Goal: Use online tool/utility: Utilize a website feature to perform a specific function

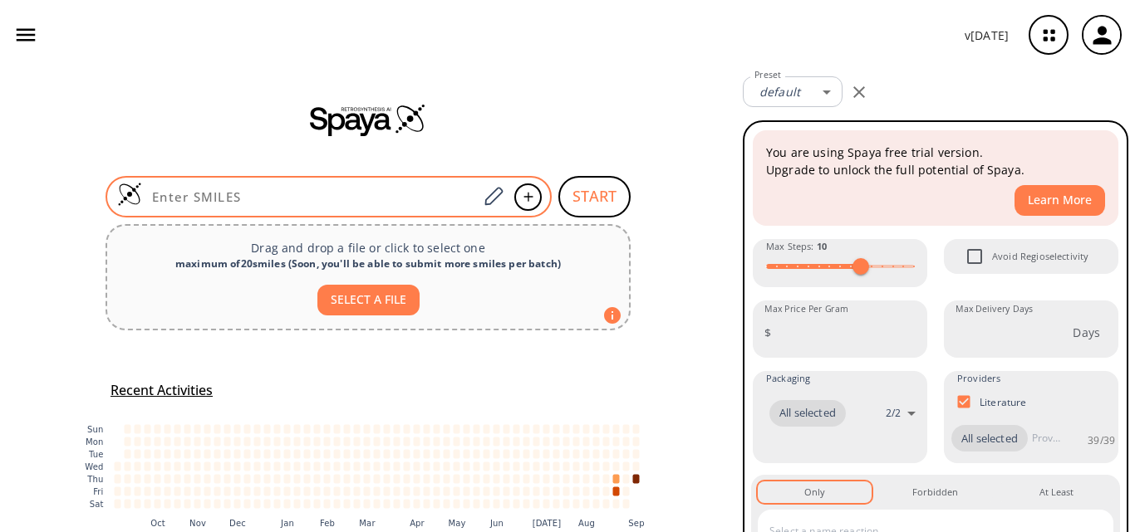
click at [259, 197] on input at bounding box center [310, 197] width 336 height 17
paste input "O=P(OCC1=CC=CC=C1)OCC2=CC=CC=C2"
type input "O=P(OCC1=CC=CC=C1)OCC2=CC=CC=C2"
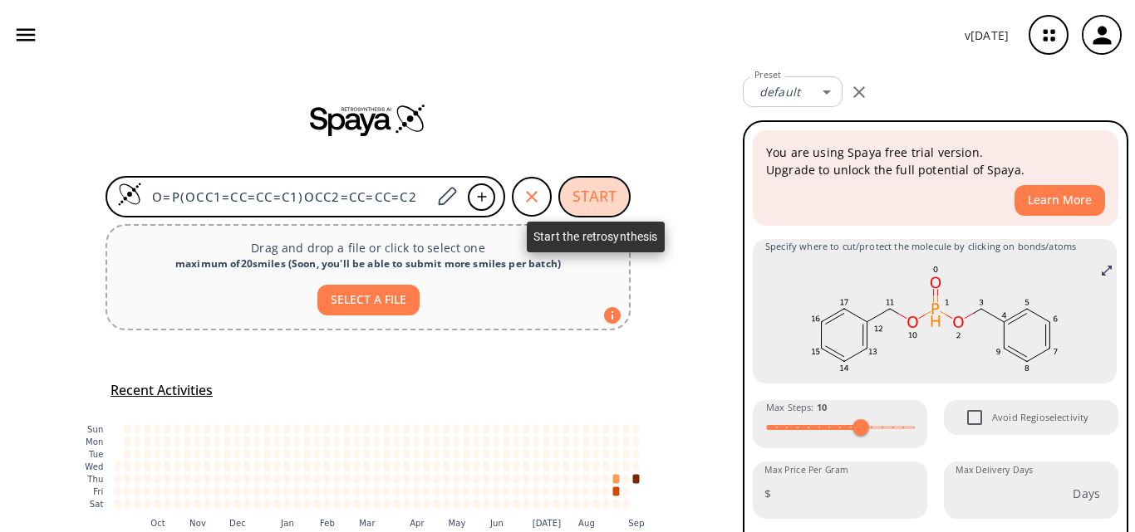
click at [596, 197] on button "START" at bounding box center [594, 197] width 72 height 42
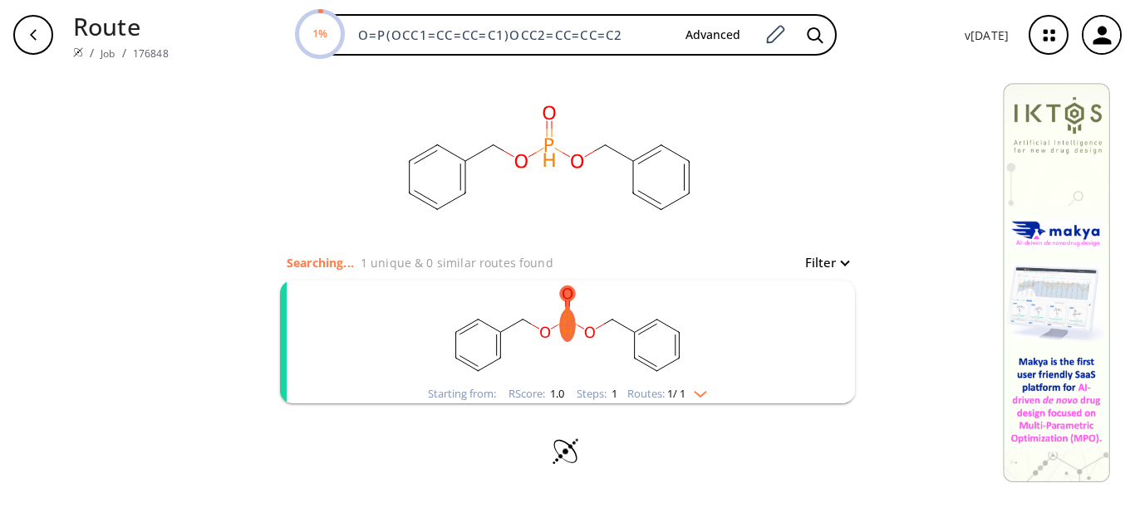
click at [645, 355] on rect "clusters" at bounding box center [567, 333] width 432 height 104
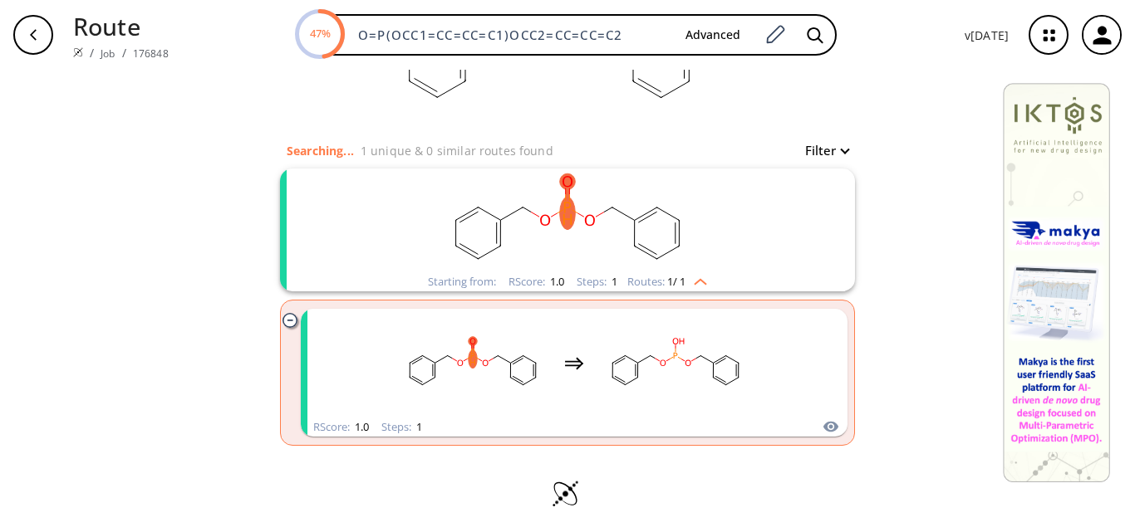
scroll to position [117, 0]
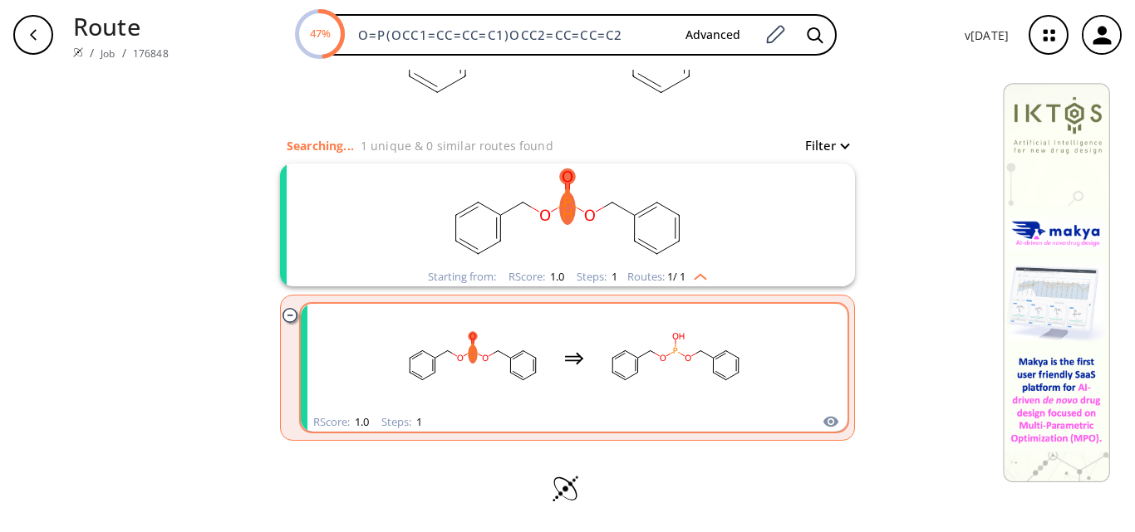
click at [608, 331] on rect "clusters" at bounding box center [674, 358] width 149 height 104
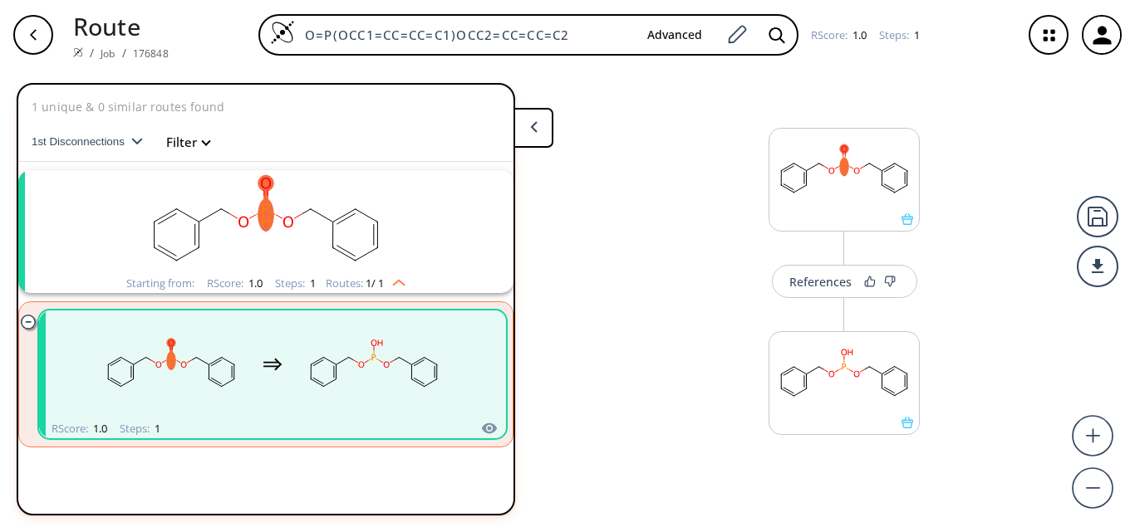
click at [663, 256] on div "References More routes from here" at bounding box center [567, 294] width 1135 height 449
click at [37, 51] on div "button" at bounding box center [33, 35] width 40 height 40
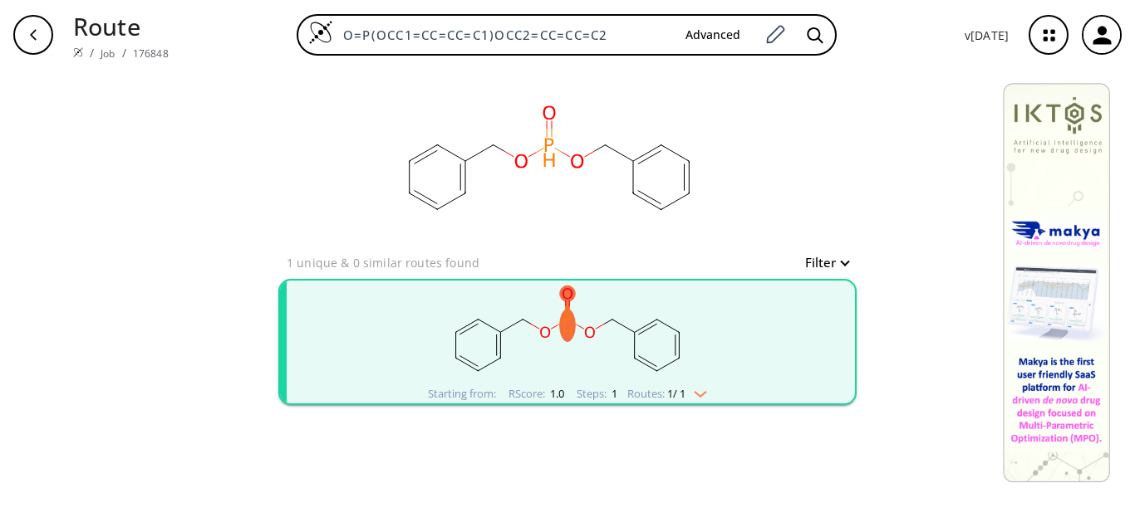
drag, startPoint x: 618, startPoint y: 35, endPoint x: 282, endPoint y: 36, distance: 336.4
click at [282, 36] on div "O=P(OCC1=CC=CC=C1)OCC2=CC=CC=C2 Advanced" at bounding box center [566, 35] width 769 height 42
paste input "CN(C)CCC1=CNC2=C1C(OP(OCC3=CC=CC=C3)(OCC4=CC=CC=C4)=O)"
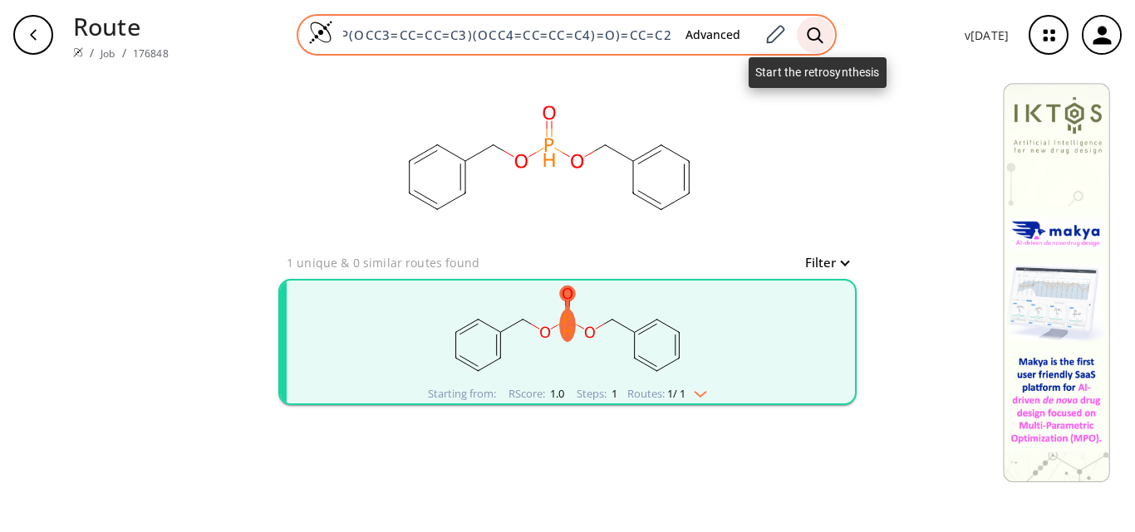
type input "CN(C)CCC1=CNC2=C1C(OP(OCC3=CC=CC=C3)(OCC4=CC=CC=C4)=O)=CC=C2"
click at [814, 39] on icon at bounding box center [814, 35] width 16 height 16
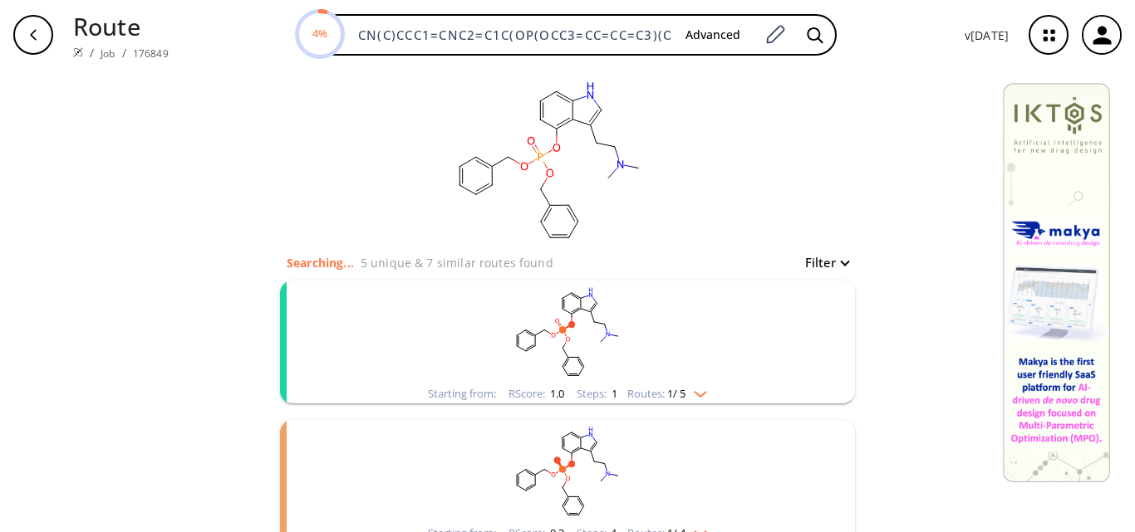
click at [696, 315] on rect "clusters" at bounding box center [567, 333] width 432 height 104
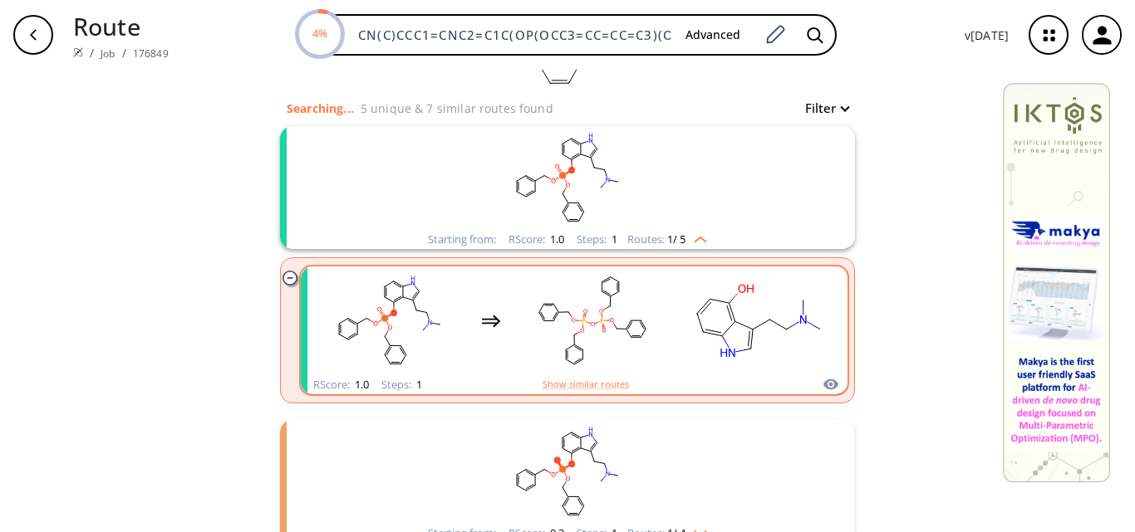
scroll to position [249, 0]
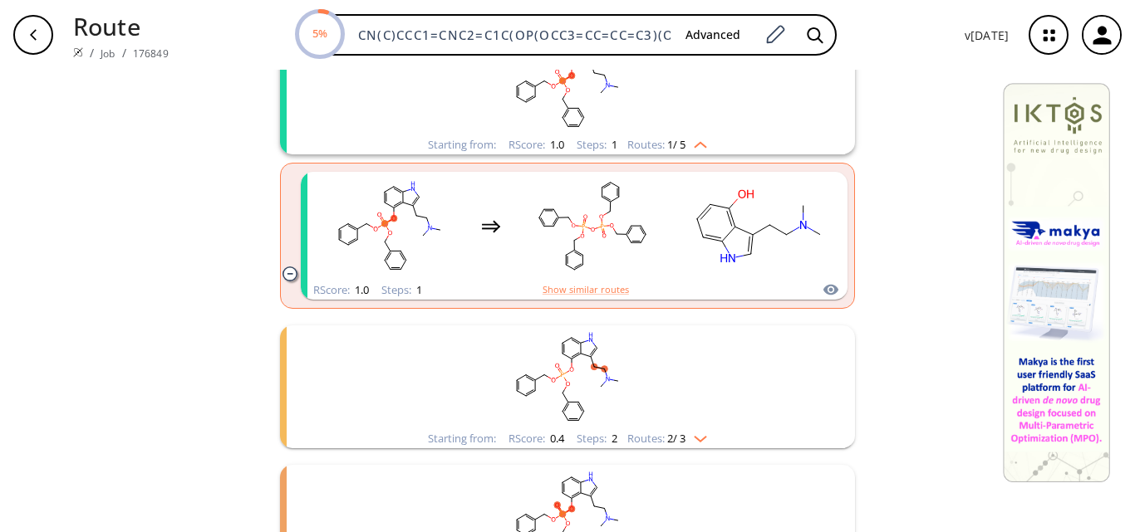
click at [627, 355] on rect "clusters" at bounding box center [567, 378] width 432 height 104
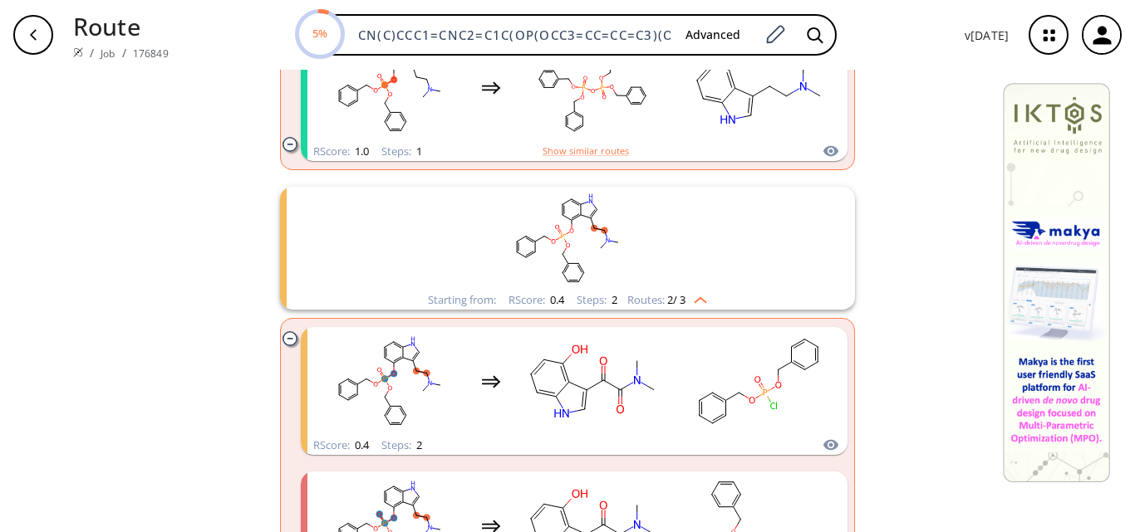
scroll to position [415, 0]
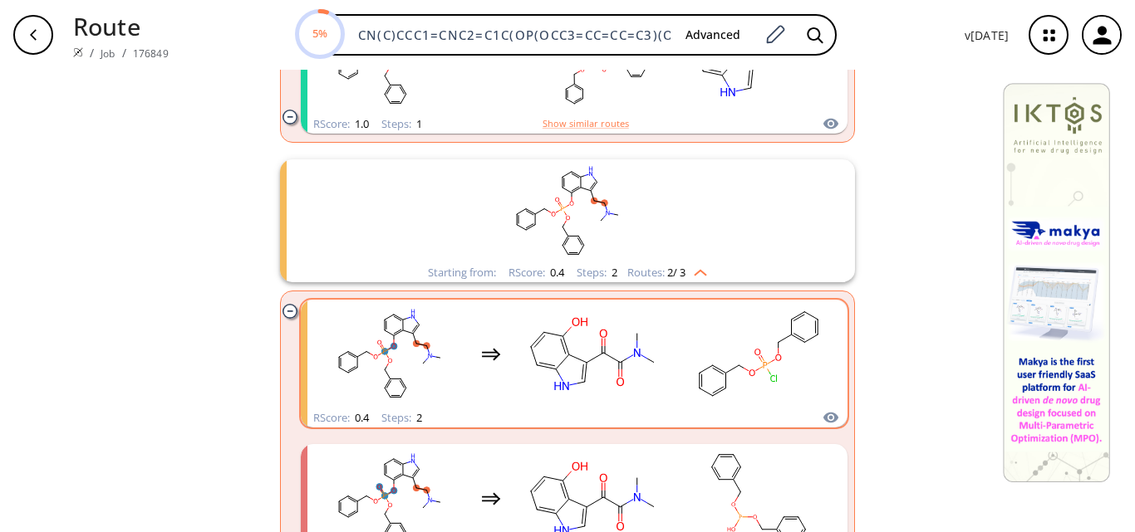
click at [708, 350] on rect "clusters" at bounding box center [758, 354] width 149 height 104
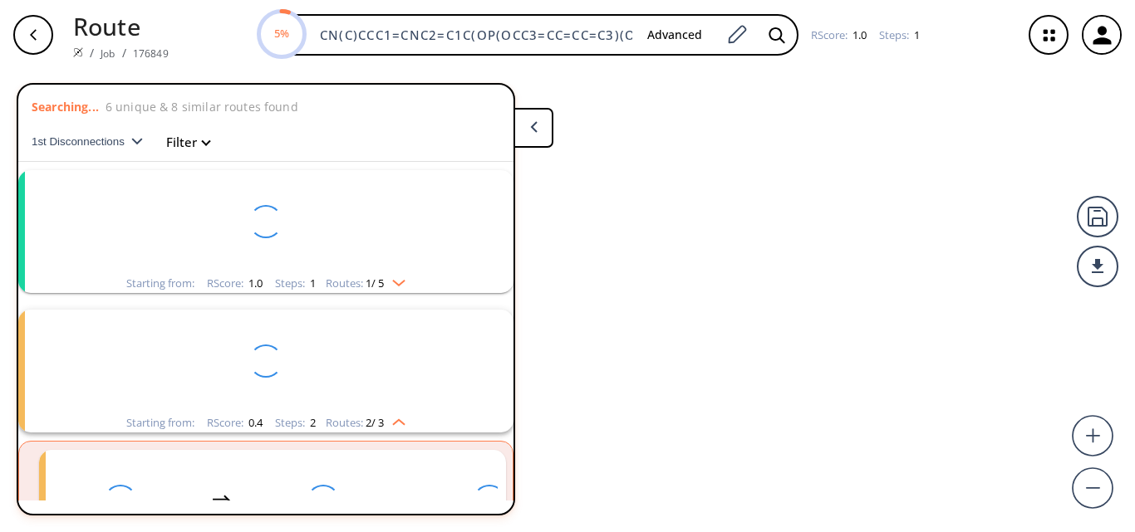
scroll to position [178, 0]
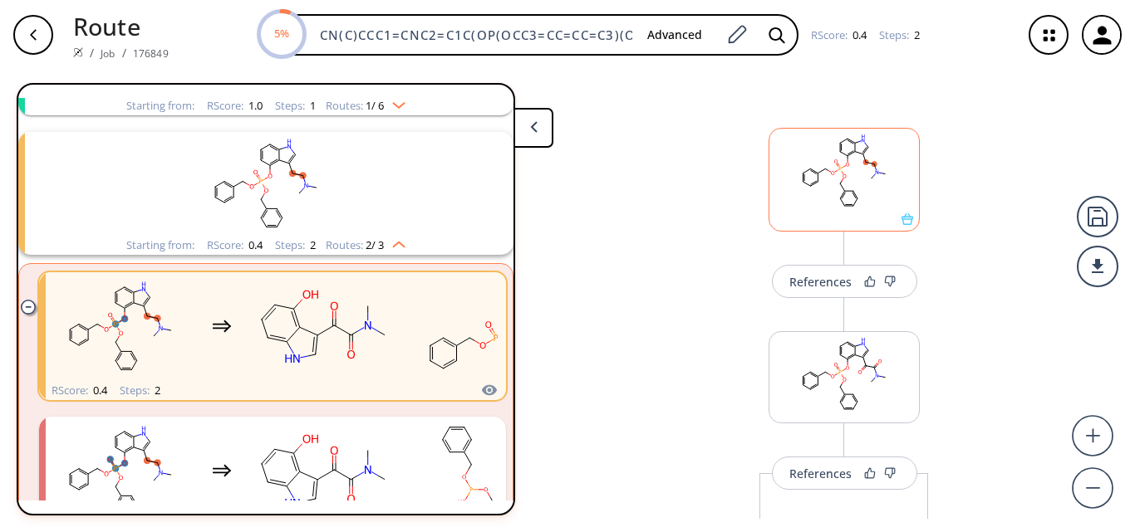
click at [902, 224] on icon at bounding box center [907, 219] width 12 height 12
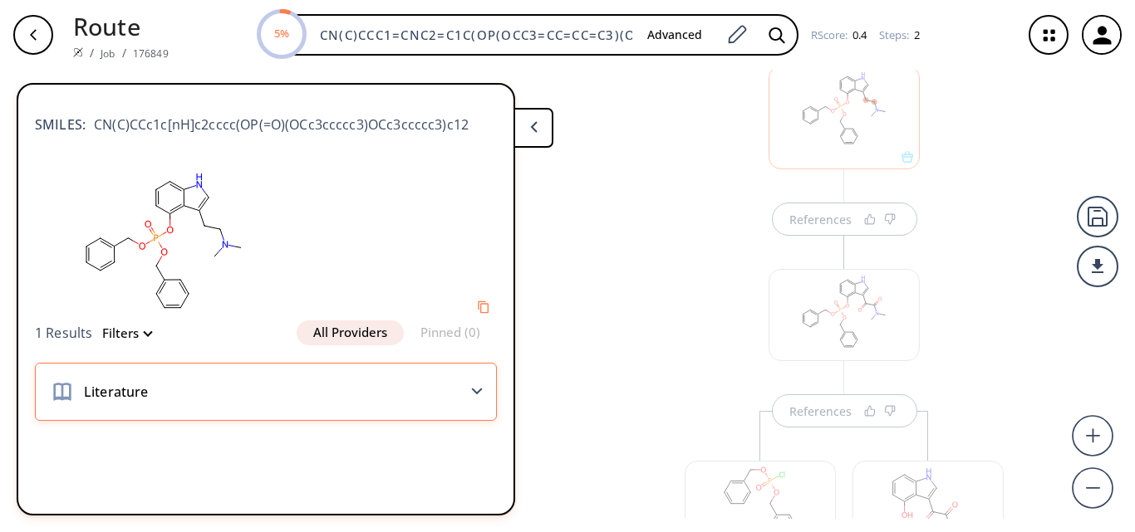
scroll to position [0, 0]
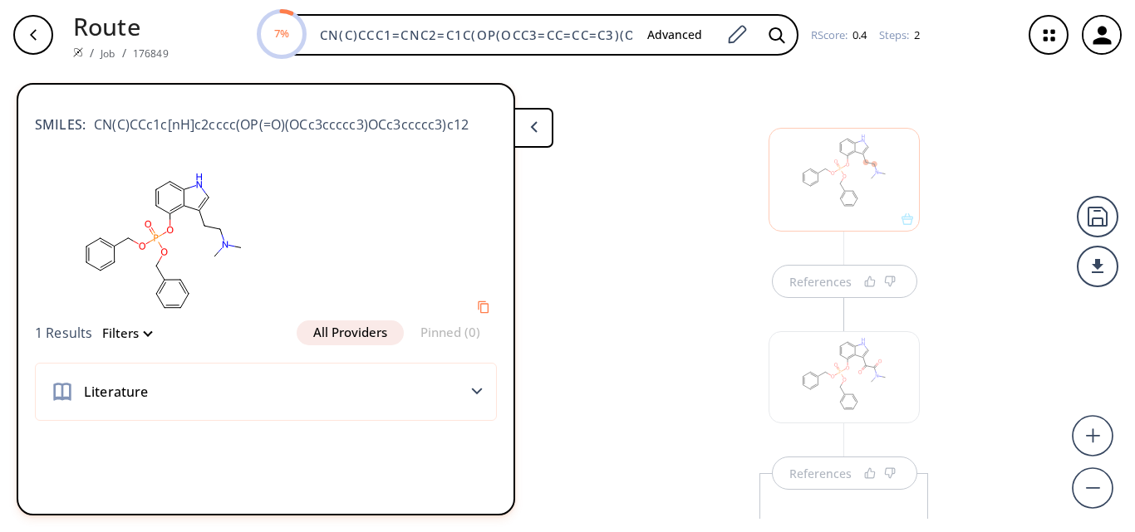
click at [659, 230] on div "References References" at bounding box center [843, 402] width 369 height 649
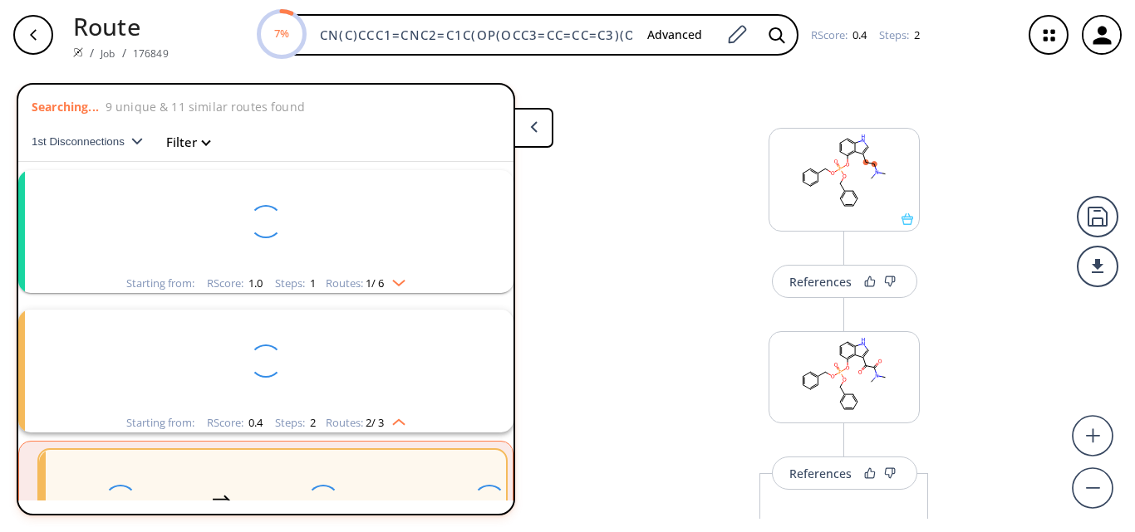
scroll to position [178, 0]
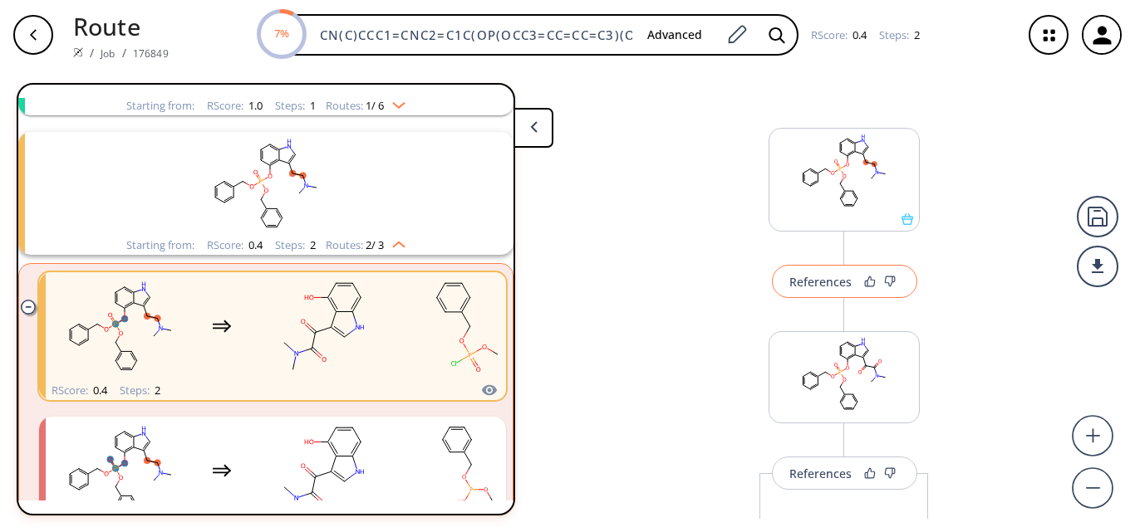
click at [817, 277] on div "References" at bounding box center [820, 282] width 62 height 11
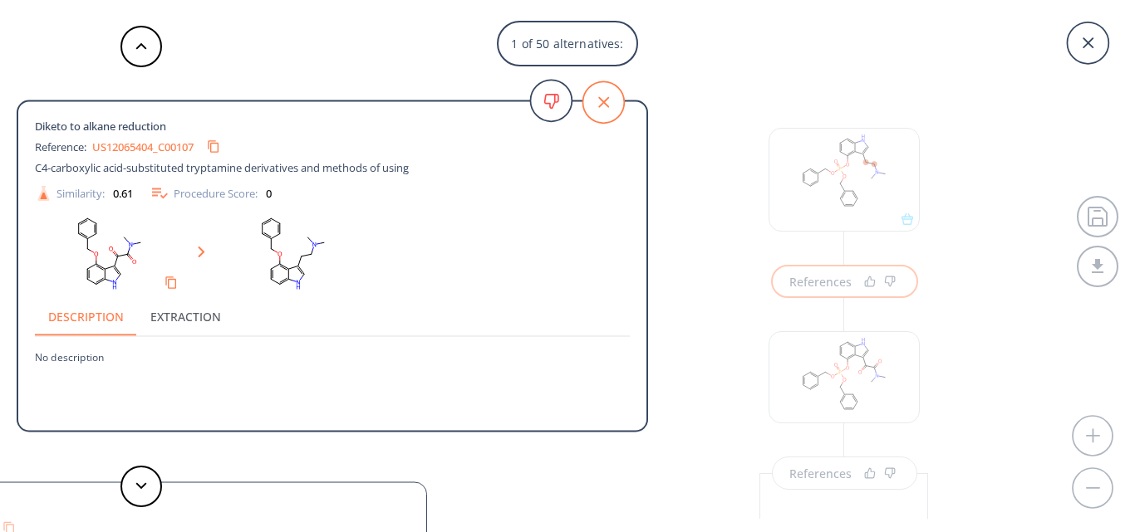
click at [592, 105] on icon at bounding box center [603, 102] width 42 height 42
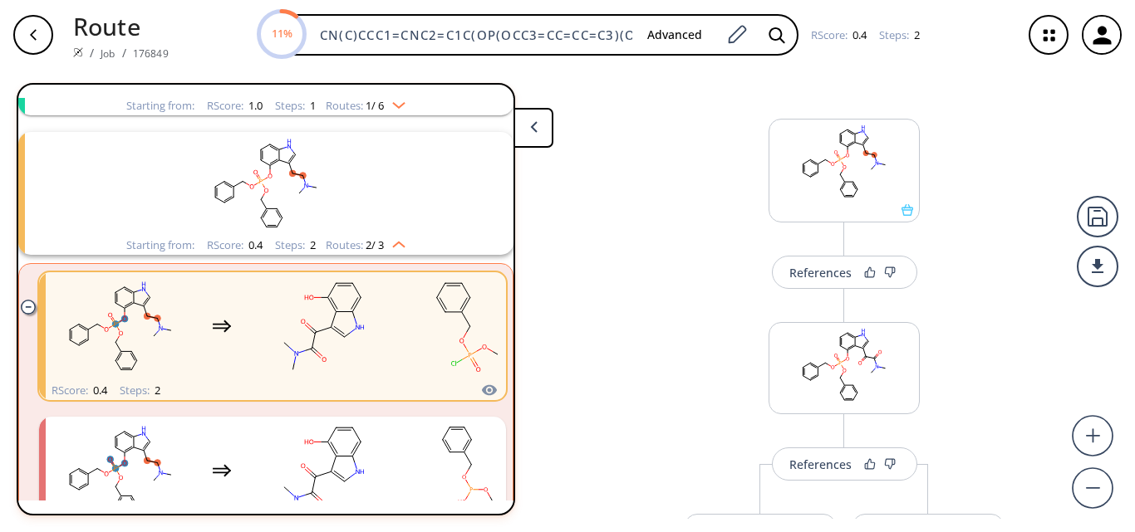
scroll to position [0, 0]
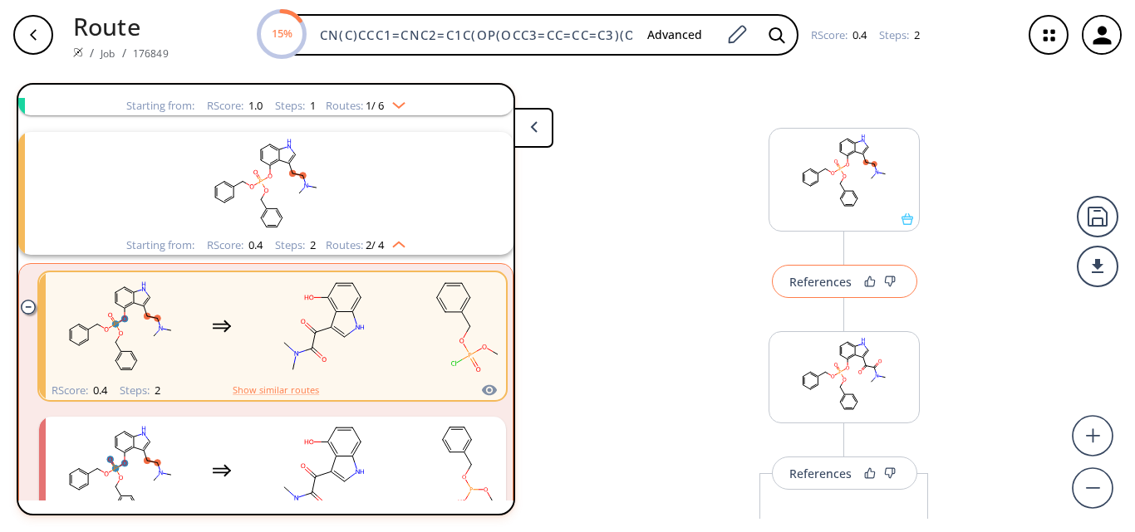
click at [805, 284] on div "References" at bounding box center [820, 282] width 62 height 11
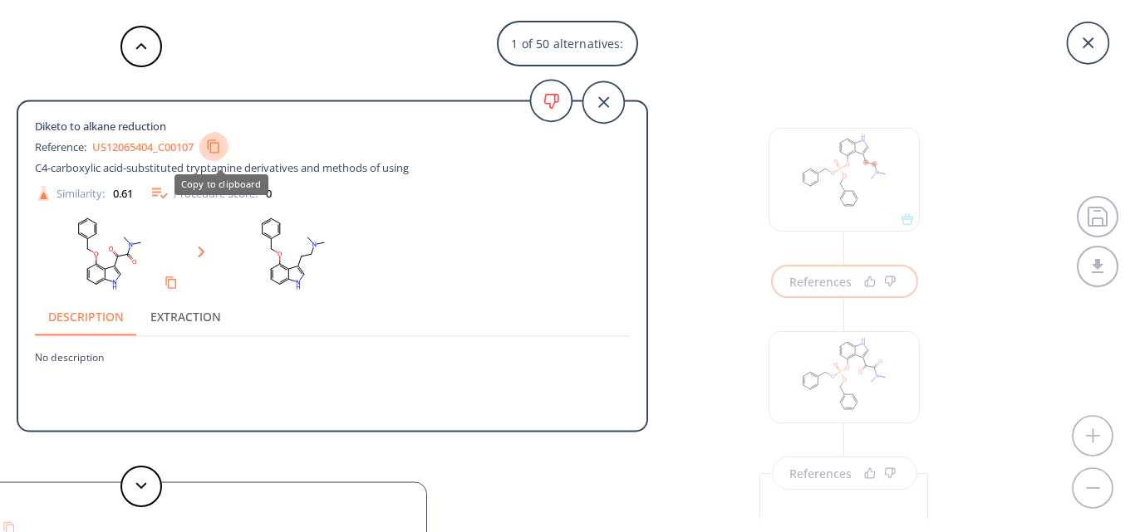
click at [216, 143] on icon "Copy to clipboard" at bounding box center [213, 147] width 15 height 15
click at [145, 478] on button at bounding box center [141, 487] width 42 height 42
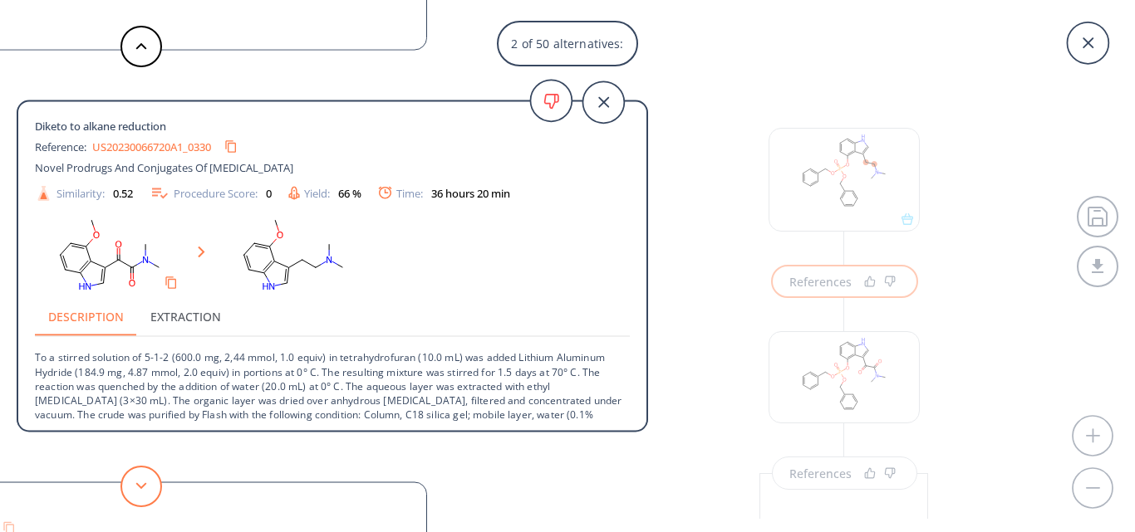
click at [145, 476] on button at bounding box center [141, 487] width 42 height 42
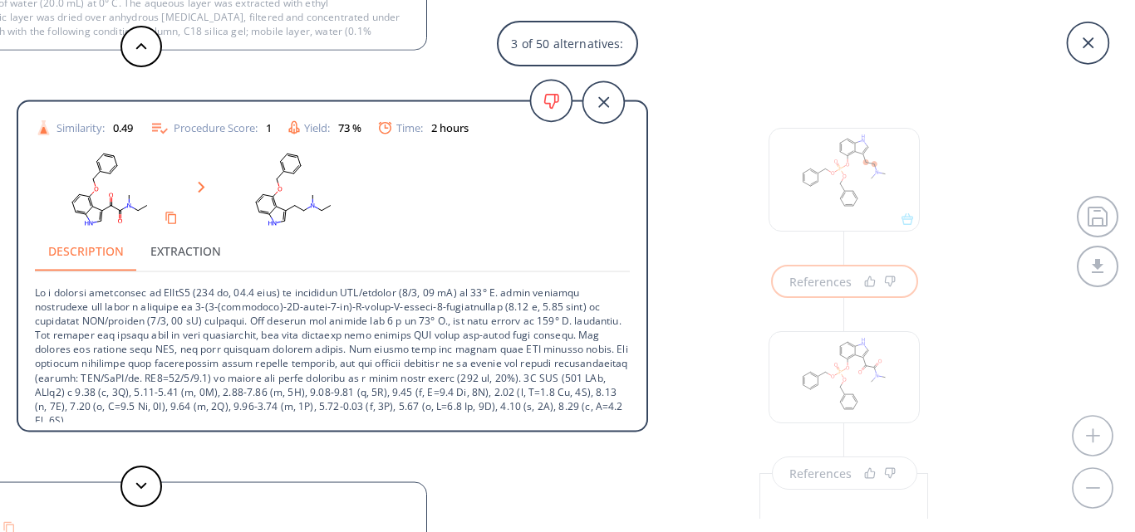
scroll to position [89, 0]
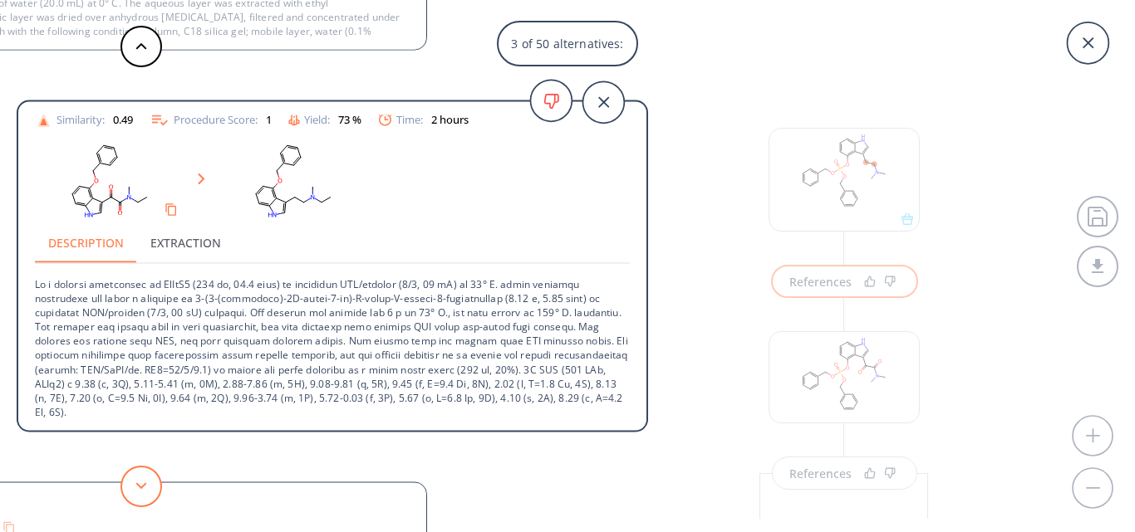
click at [145, 489] on icon at bounding box center [141, 486] width 12 height 7
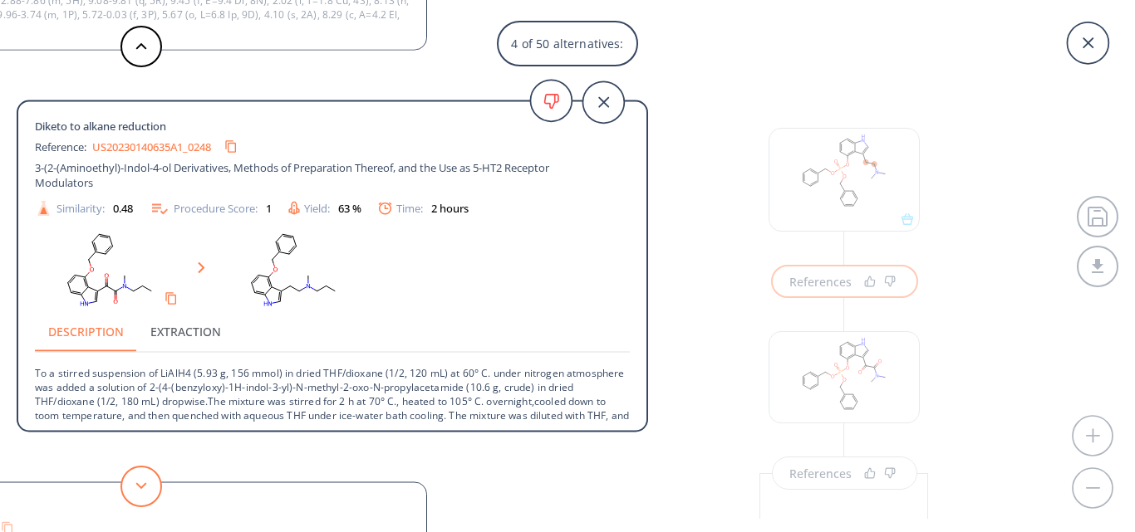
click at [145, 488] on icon at bounding box center [141, 486] width 12 height 7
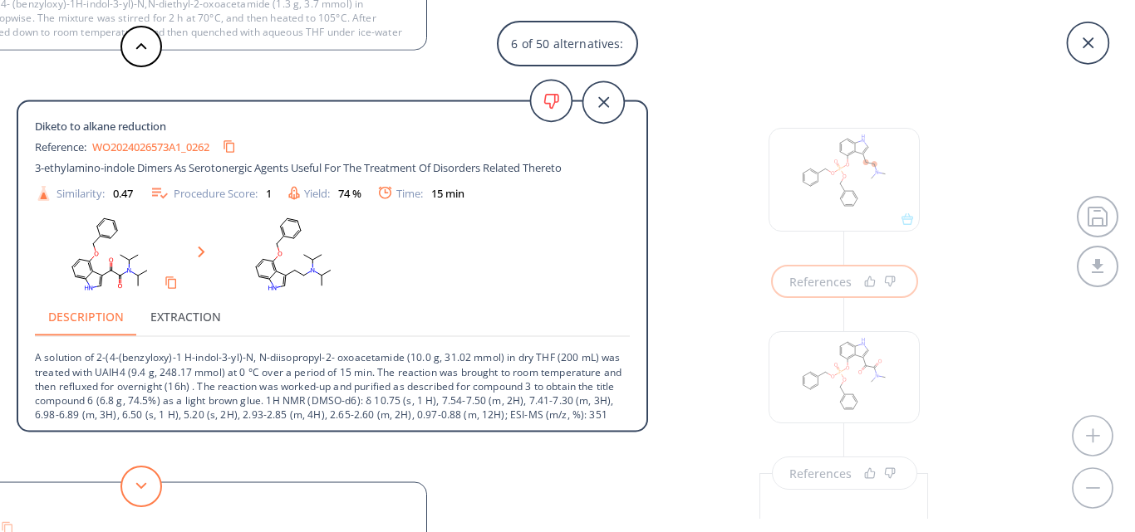
click at [145, 488] on icon at bounding box center [141, 486] width 12 height 7
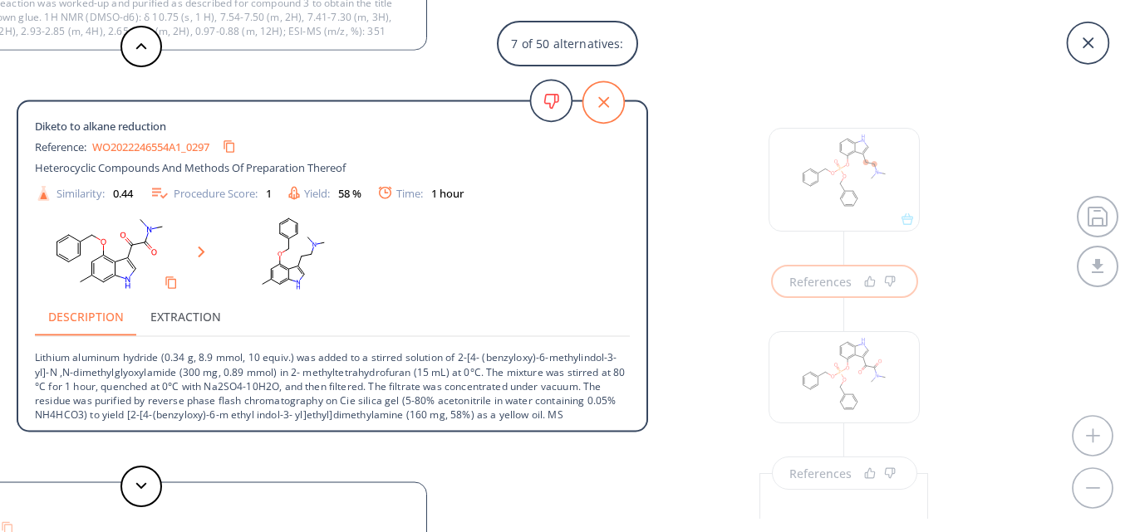
click at [600, 111] on icon at bounding box center [603, 102] width 42 height 42
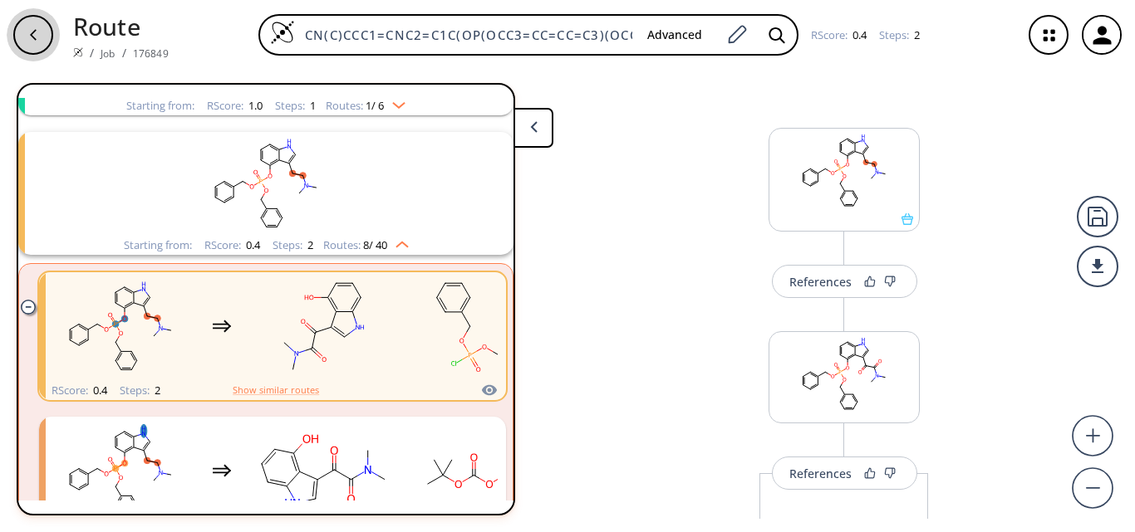
click at [31, 37] on icon "button" at bounding box center [33, 34] width 13 height 13
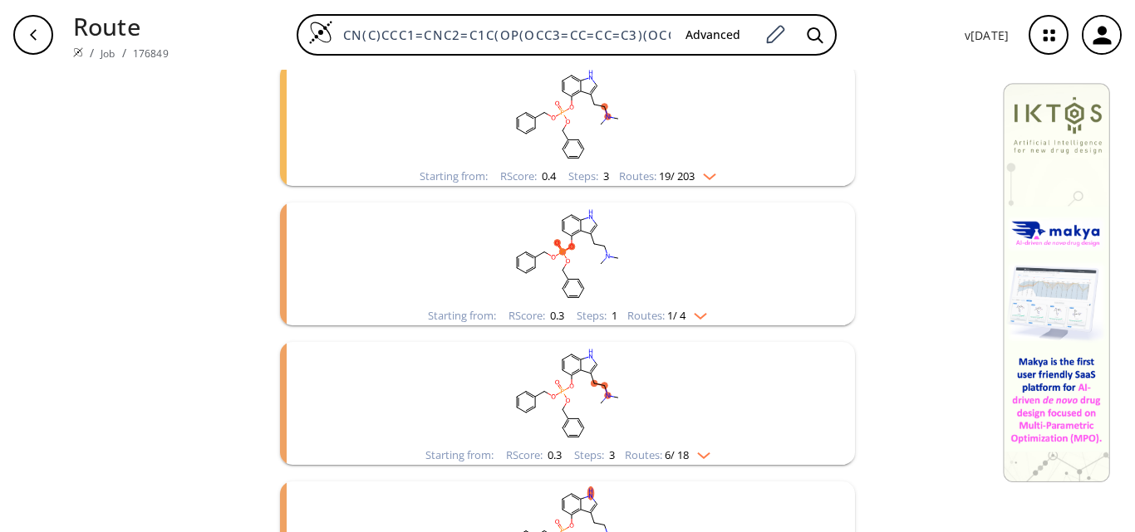
scroll to position [498, 0]
click at [664, 218] on rect "clusters" at bounding box center [567, 253] width 432 height 104
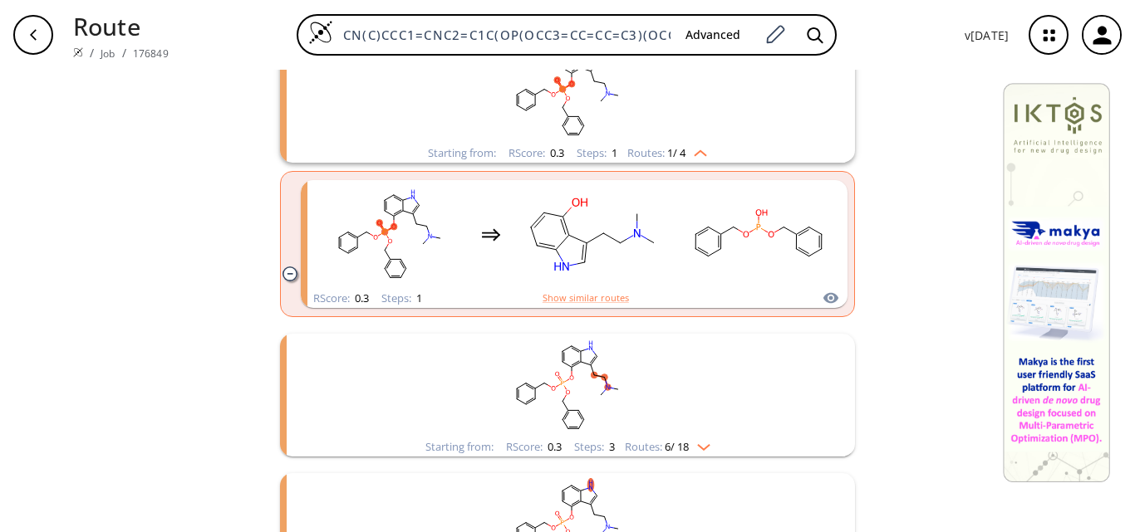
scroll to position [664, 0]
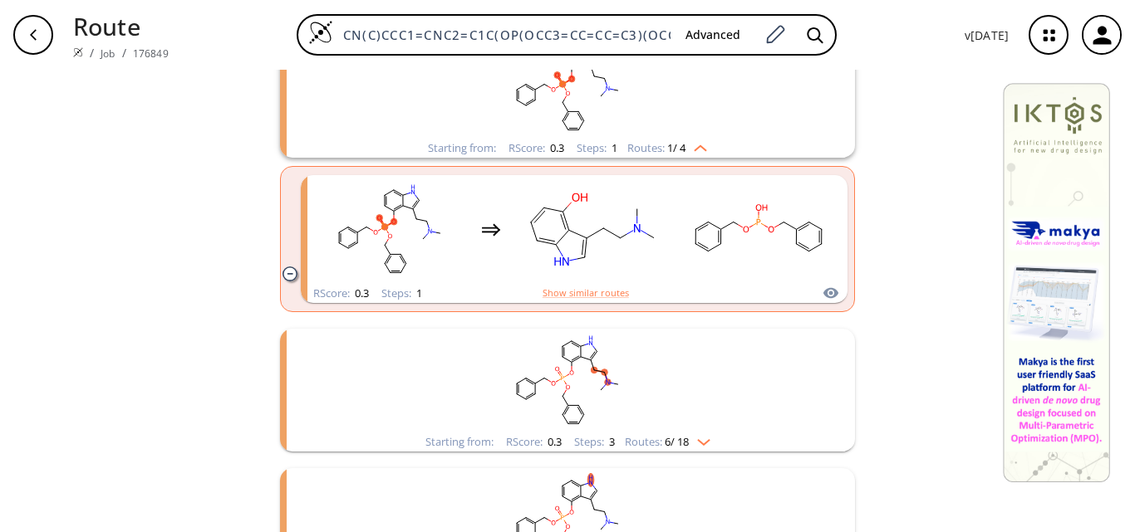
click at [660, 395] on rect "clusters" at bounding box center [567, 381] width 432 height 104
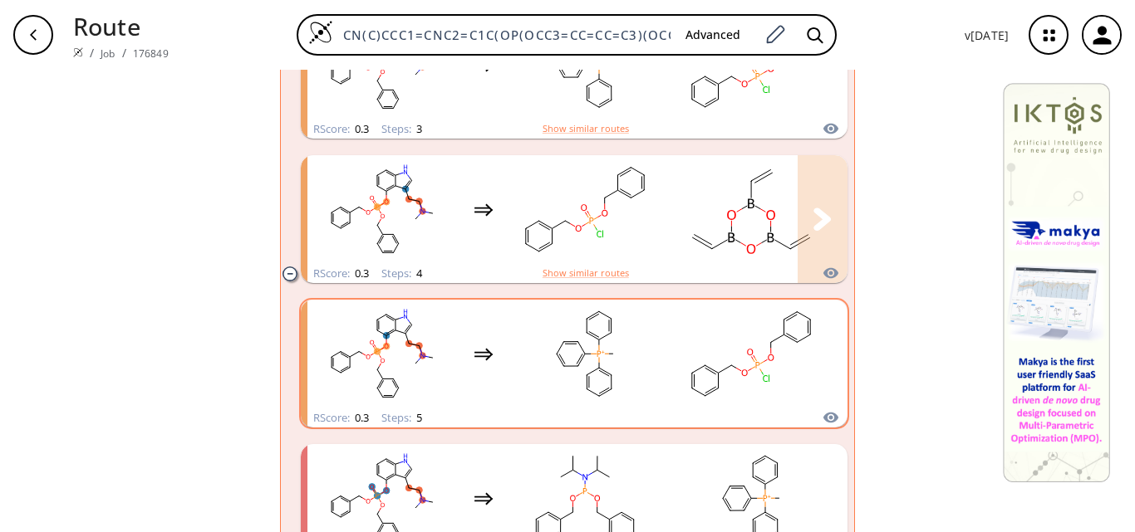
scroll to position [1163, 0]
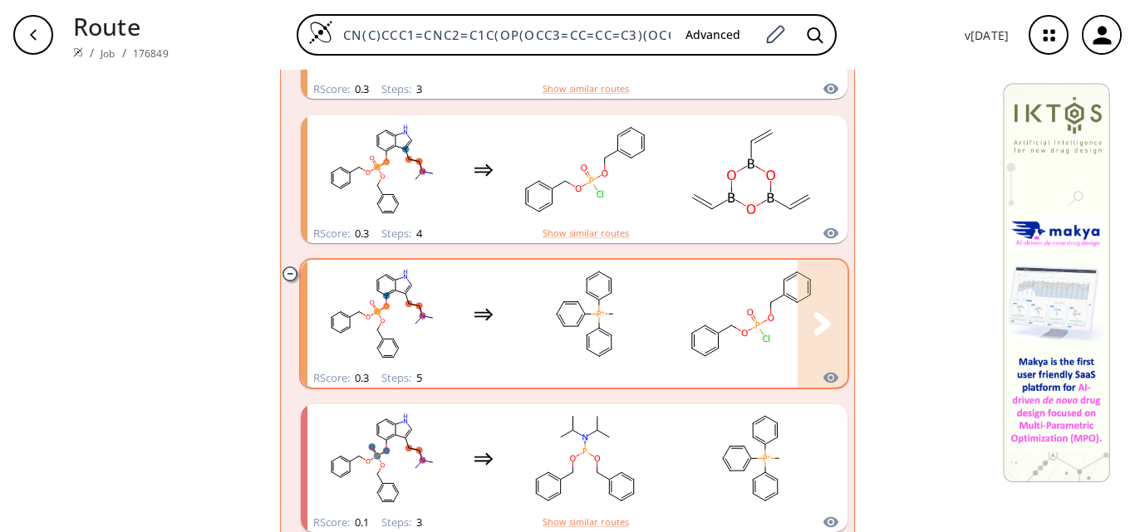
click at [664, 316] on div "clusters" at bounding box center [815, 314] width 1017 height 109
